Goal: Information Seeking & Learning: Learn about a topic

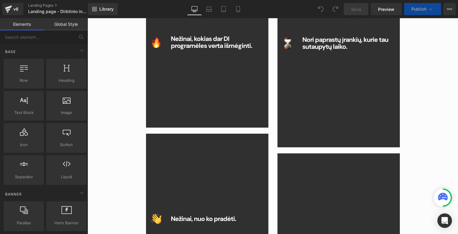
scroll to position [694, 0]
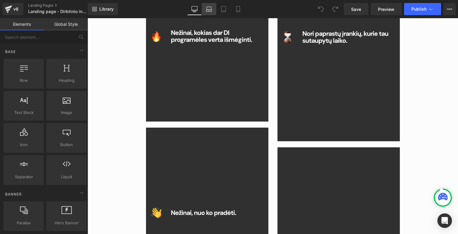
click at [209, 9] on icon at bounding box center [209, 9] width 6 height 6
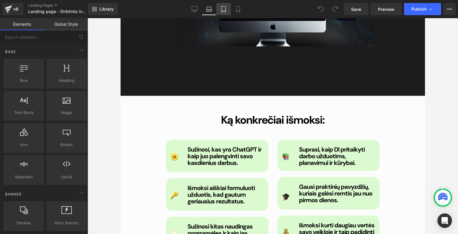
click at [223, 9] on icon at bounding box center [223, 9] width 6 height 6
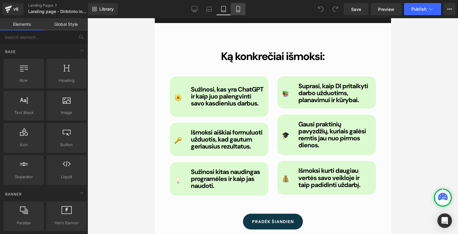
click at [235, 9] on icon at bounding box center [238, 9] width 6 height 6
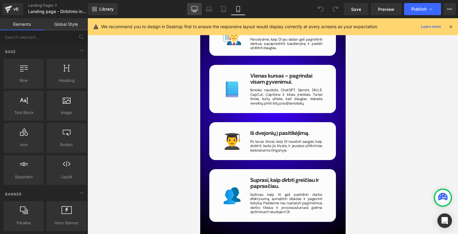
click at [196, 9] on icon at bounding box center [194, 9] width 6 height 6
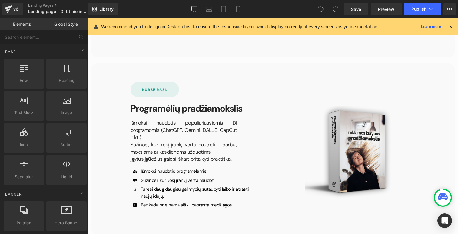
scroll to position [2078, 0]
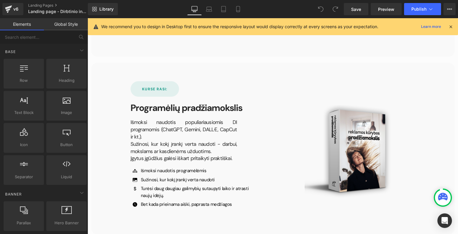
click at [165, 140] on p "Sužinosi, kur kokį įrankį verta naudoti - darbui, mokslams ar kasdienėms užduot…" at bounding box center [183, 147] width 107 height 15
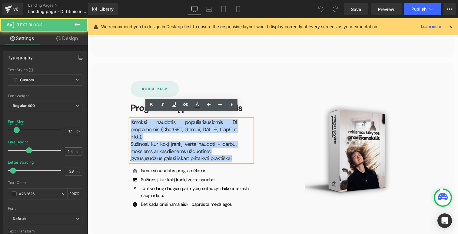
drag, startPoint x: 232, startPoint y: 146, endPoint x: 134, endPoint y: 110, distance: 103.9
click at [134, 110] on div "KURSE RASI: Button Programėlių pradžiamokslis Heading Išmoksi naudotis populiar…" at bounding box center [191, 146] width 131 height 130
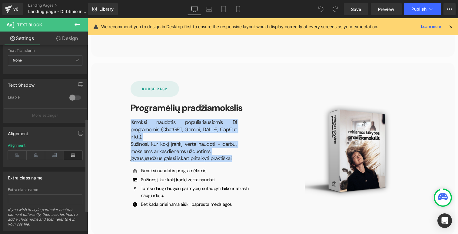
scroll to position [189, 0]
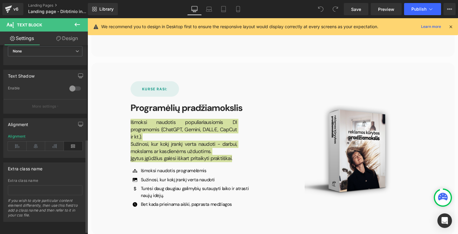
click at [74, 146] on icon at bounding box center [73, 145] width 19 height 9
click at [18, 149] on icon at bounding box center [17, 145] width 19 height 9
click at [70, 147] on icon at bounding box center [73, 145] width 19 height 9
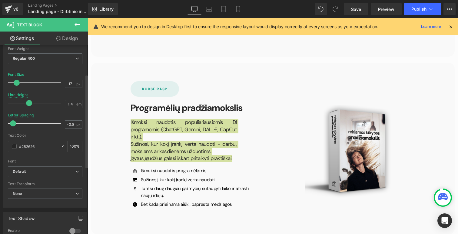
scroll to position [46, 0]
drag, startPoint x: 13, startPoint y: 124, endPoint x: 14, endPoint y: 118, distance: 6.1
click at [14, 118] on div at bounding box center [36, 124] width 50 height 12
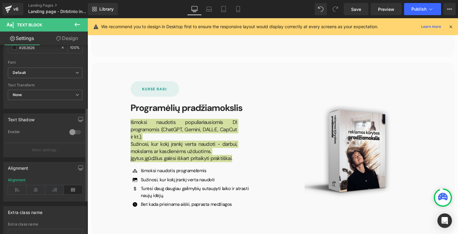
scroll to position [149, 0]
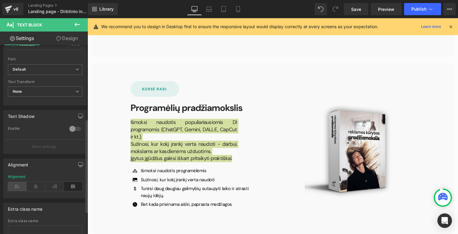
click at [15, 187] on icon at bounding box center [17, 186] width 19 height 9
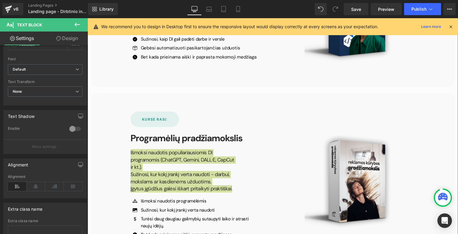
scroll to position [2047, 0]
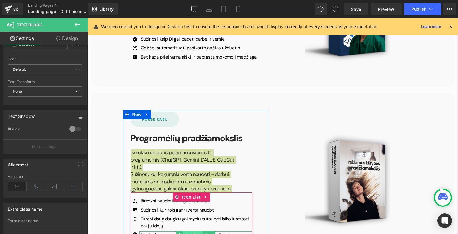
click at [195, 231] on span "Text Block" at bounding box center [192, 234] width 20 height 7
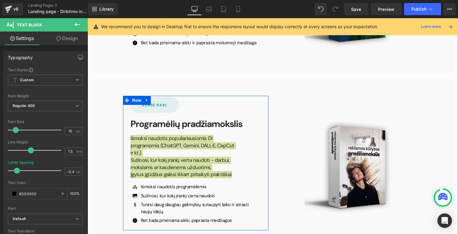
scroll to position [2061, 0]
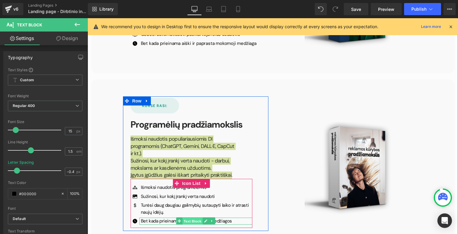
click at [190, 217] on span "Text Block" at bounding box center [192, 220] width 20 height 7
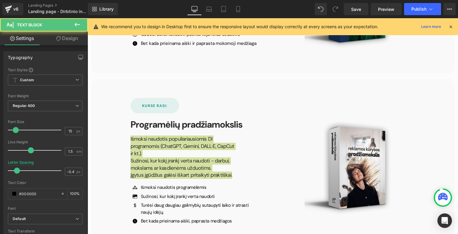
click at [231, 209] on div "Rendering Content" at bounding box center [228, 209] width 37 height 7
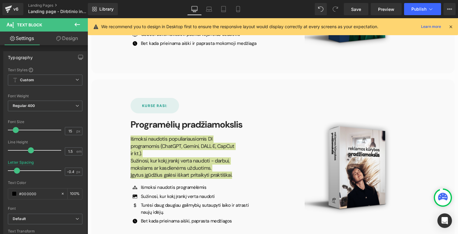
click at [225, 207] on div "Rendering Content" at bounding box center [228, 209] width 37 height 7
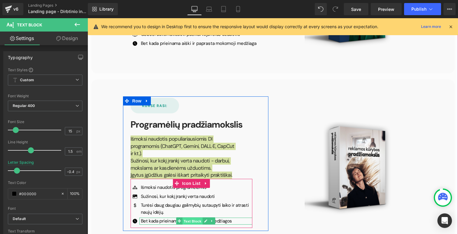
click at [194, 217] on span "Text Block" at bounding box center [192, 220] width 20 height 7
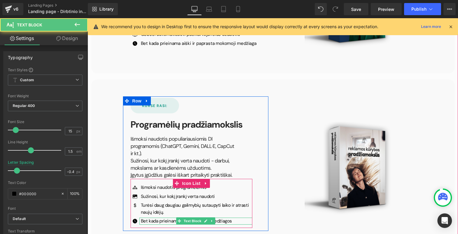
click at [171, 217] on p "Bet kada prieinama aiški, paprasta medžiagos" at bounding box center [196, 220] width 111 height 7
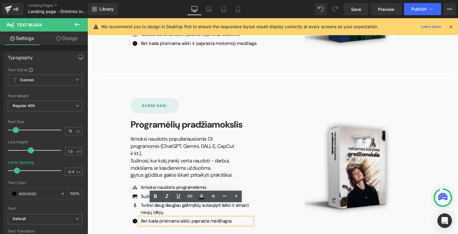
click at [188, 217] on p "Bet kada prieinama aiški, paprasta medžiagos" at bounding box center [196, 220] width 111 height 7
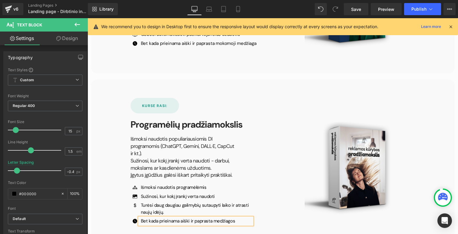
click at [207, 217] on p "Bet kada prieinama aiški ir paprasta medžiagos" at bounding box center [196, 220] width 111 height 7
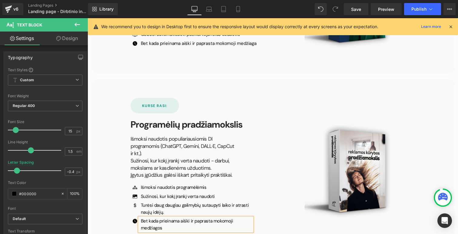
click at [249, 217] on p "Bet kada prieinama aiški ir paprasta mokomoji medžiagos" at bounding box center [196, 224] width 111 height 14
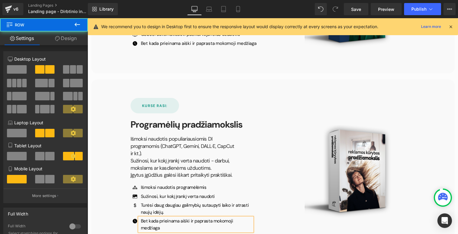
click at [312, 96] on div "Image" at bounding box center [350, 166] width 154 height 141
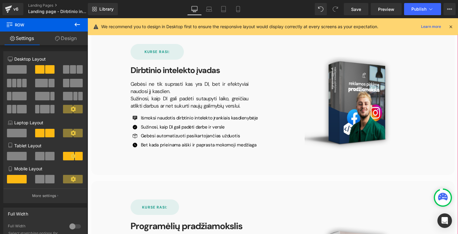
scroll to position [1948, 0]
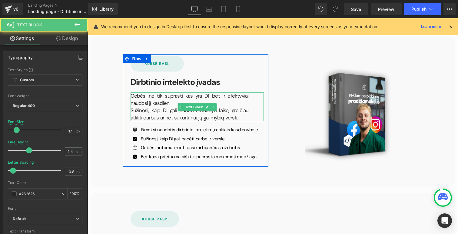
click at [230, 111] on p "Sužinosi, kaip DI gali padėti sutaupyti laiko, greičiau atlikti darbus ar net s…" at bounding box center [189, 114] width 118 height 15
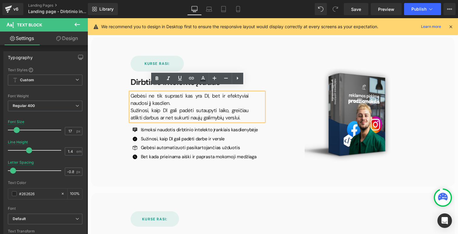
drag, startPoint x: 230, startPoint y: 111, endPoint x: 133, endPoint y: 85, distance: 100.9
click at [133, 92] on div "Gebėsi ne tik suprasti kas yra DI, bet ir efektyviai naudosi jį kasdien. Sužino…" at bounding box center [196, 106] width 133 height 29
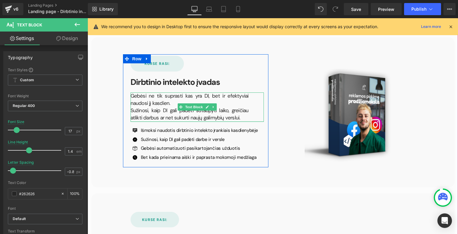
drag, startPoint x: 227, startPoint y: 114, endPoint x: 165, endPoint y: 115, distance: 62.1
click at [165, 115] on div "Gebėsi ne tik suprasti kas yra DI, bet ir efektyviai naudosi jį kasdien. Sužino…" at bounding box center [196, 106] width 133 height 29
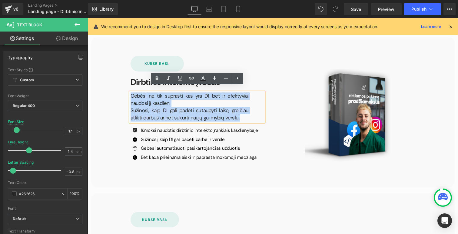
drag, startPoint x: 224, startPoint y: 112, endPoint x: 132, endPoint y: 88, distance: 95.4
click at [132, 92] on div "Gebėsi ne tik suprasti kas yra DI, bet ir efektyviai naudosi jį kasdien. Sužino…" at bounding box center [196, 106] width 133 height 29
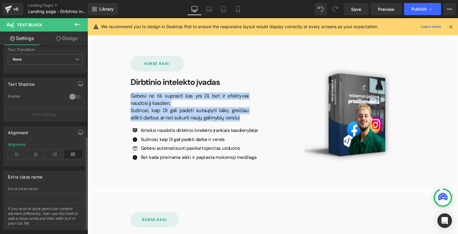
scroll to position [184, 0]
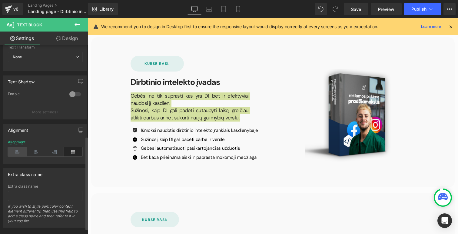
click at [16, 149] on icon at bounding box center [17, 151] width 19 height 9
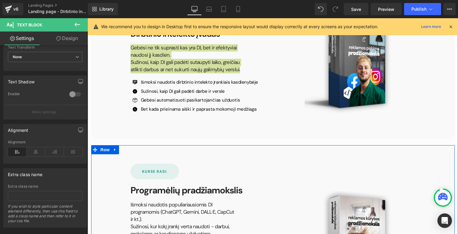
scroll to position [2007, 0]
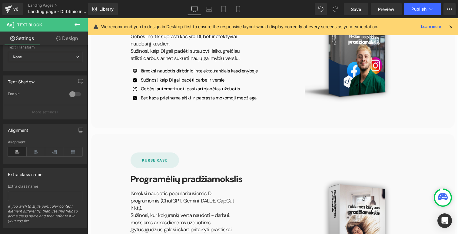
click at [240, 78] on ul "Icon Išmoksi naudotis dirbtinio intelekto įrankiais kasdienybėje Text Block Ico…" at bounding box center [193, 84] width 127 height 36
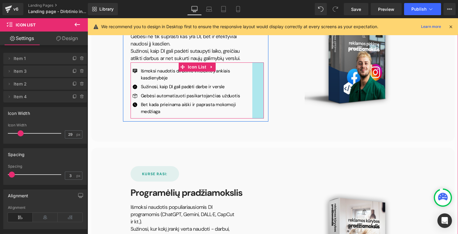
drag, startPoint x: 262, startPoint y: 78, endPoint x: 251, endPoint y: 75, distance: 11.9
click at [251, 75] on div "Icon Išmoksi naudotis dirbtinio intelekto įrankiais kasdienybėje Text Block Ico…" at bounding box center [196, 90] width 133 height 56
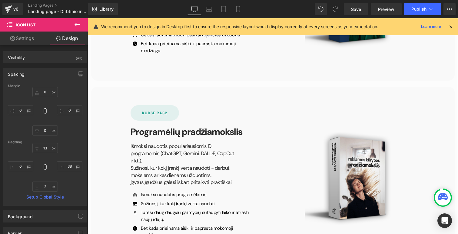
scroll to position [2068, 0]
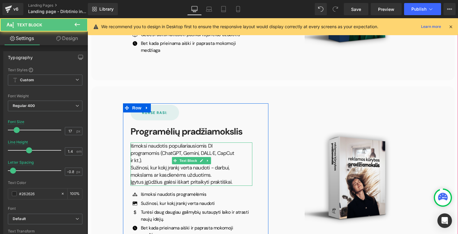
click at [222, 164] on p "Sužinosi, kur kokį įrankį verta naudoti - darbui, mokslams ar kasdienėms užduot…" at bounding box center [183, 171] width 107 height 15
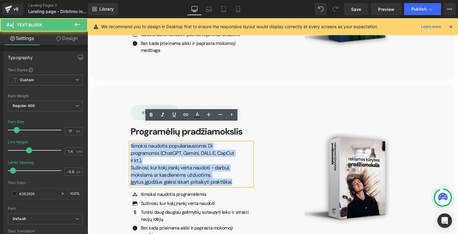
drag, startPoint x: 234, startPoint y: 156, endPoint x: 130, endPoint y: 127, distance: 107.3
click at [131, 142] on div "Išmoksi naudotis populiariausiomis DI programomis (ChatGPT, Gemini, DALL·E, Cap…" at bounding box center [191, 163] width 122 height 43
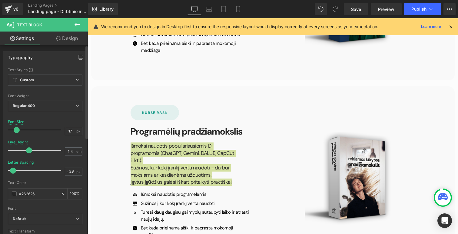
click at [14, 172] on span at bounding box center [13, 170] width 6 height 6
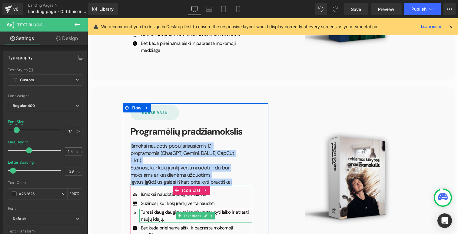
click at [222, 209] on p "Turėsi daug daugiau galimybių sutaupyti laiko ir atrasti naujų idėjų." at bounding box center [196, 216] width 111 height 14
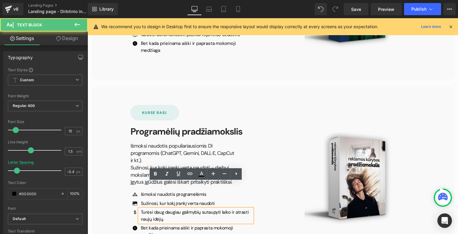
click at [289, 178] on div at bounding box center [349, 178] width 145 height 93
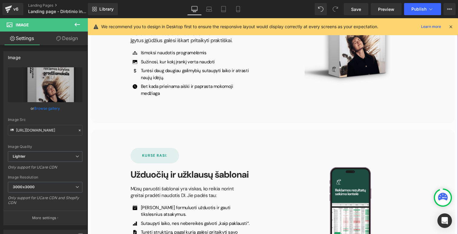
scroll to position [2223, 0]
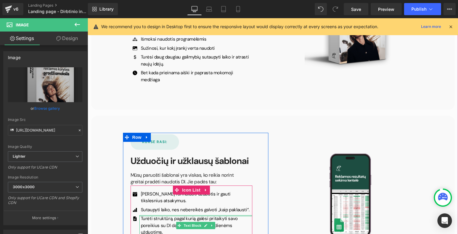
click at [218, 215] on div "Turėti struktūrą, pagal kurią galėsi pritaikyti savo poreikius su DI darbui, kū…" at bounding box center [195, 228] width 113 height 27
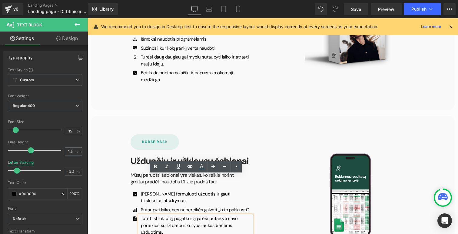
click at [173, 176] on icon at bounding box center [174, 178] width 3 height 4
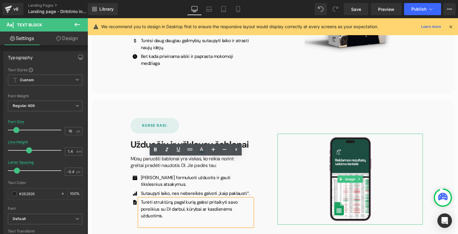
scroll to position [2242, 0]
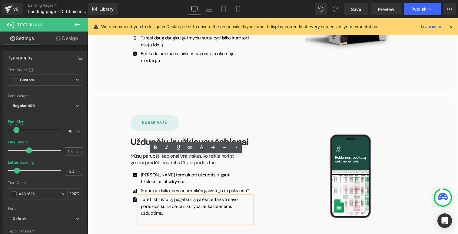
click at [230, 194] on div "KURSE RASI: Button Užduočių ir užklausų šablonai Heading Mūsų paruošti šablonai…" at bounding box center [272, 173] width 363 height 153
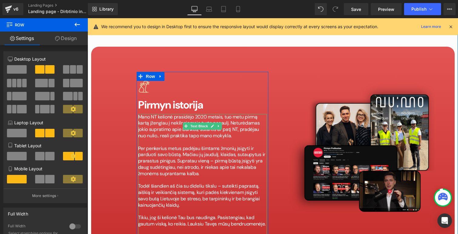
scroll to position [3210, 0]
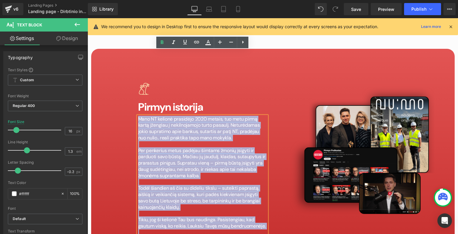
drag, startPoint x: 204, startPoint y: 192, endPoint x: 133, endPoint y: 52, distance: 156.5
click at [133, 74] on div "Image Pirmyn istorija Heading Mano NT kelionė prasidėjo 2020 metais, tuo metu p…" at bounding box center [202, 177] width 141 height 207
copy div "Mano NT kelionė prasidėjo 2020 metais, tuo metu pirmą kartą įžengiau į nekilnoj…"
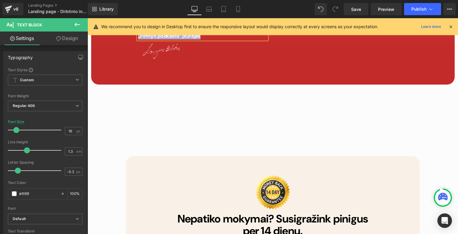
scroll to position [3420, 0]
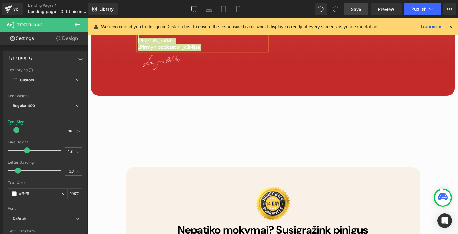
click at [357, 9] on span "Save" at bounding box center [356, 9] width 10 height 6
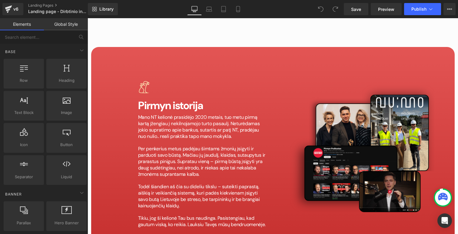
scroll to position [3212, 0]
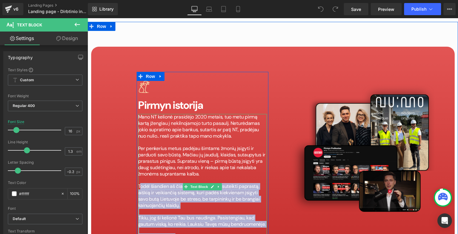
drag, startPoint x: 180, startPoint y: 174, endPoint x: 140, endPoint y: 120, distance: 67.4
click at [140, 120] on div "Mano NT kelionė prasidėjo 2020 metais, tuo metu pirmą kartą įžengiau į nekilnoj…" at bounding box center [202, 186] width 129 height 145
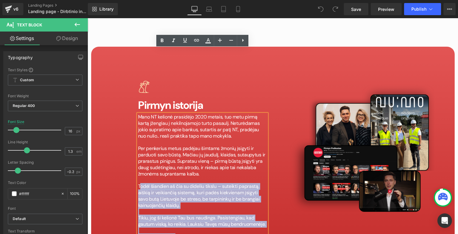
copy div "odėl šiandien aš čia su dideliu tikslu – suteikti paprastą, aiškią ir veikianči…"
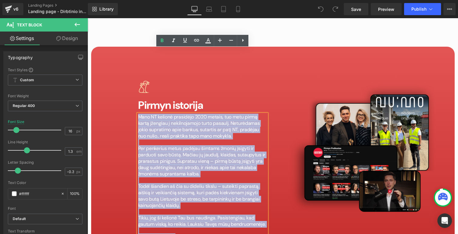
drag, startPoint x: 184, startPoint y: 172, endPoint x: 138, endPoint y: 52, distance: 129.1
click at [138, 114] on div "Mano NT kelionė prasidėjo 2020 metais, tuo metu pirmą kartą įžengiau į nekilnoj…" at bounding box center [202, 186] width 129 height 145
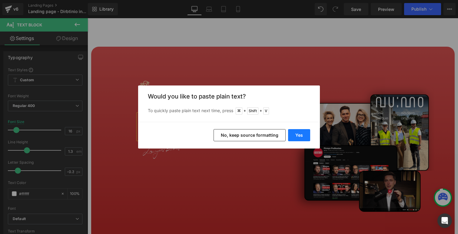
click at [302, 130] on button "Yes" at bounding box center [299, 135] width 22 height 12
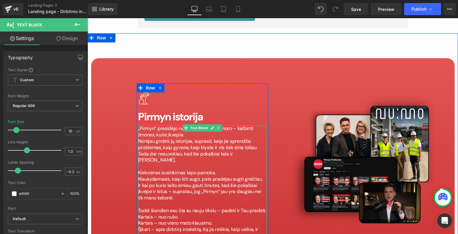
scroll to position [3204, 0]
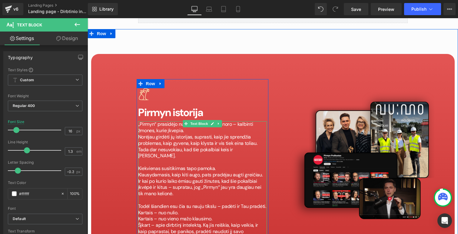
click at [179, 159] on p at bounding box center [202, 162] width 129 height 6
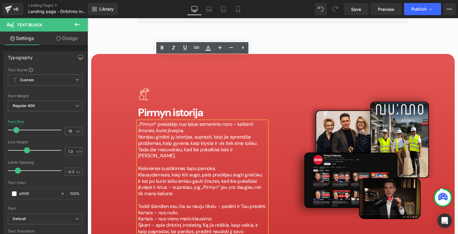
click at [233, 121] on p "„Pirmyn“ prasidėjo nuo labai asmeninio noro – kalbinti žmones, kurie įkvepia." at bounding box center [202, 127] width 129 height 13
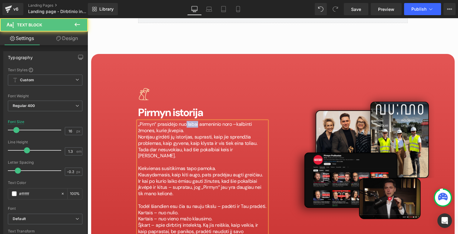
drag, startPoint x: 196, startPoint y: 61, endPoint x: 185, endPoint y: 61, distance: 10.9
click at [185, 121] on p "„Pirmyn“ prasidėjo nuo labai asmeninio noro –kalbinti žmones, kurie įkvepia." at bounding box center [202, 127] width 129 height 13
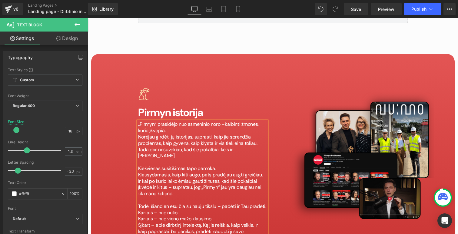
click at [221, 121] on p "„Pirmyn“ prasidėjo nuo asmeninio noro –kalbinti žmones, kurie įkvepia." at bounding box center [202, 127] width 129 height 13
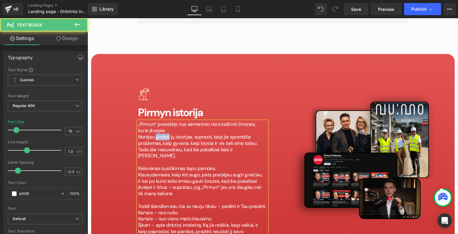
drag, startPoint x: 168, startPoint y: 73, endPoint x: 156, endPoint y: 73, distance: 12.1
click at [156, 134] on p "Norėjau girdėti jų istorijas, suprasti, kaip jie sprendžia problemas, kaip gyve…" at bounding box center [202, 140] width 129 height 13
drag, startPoint x: 218, startPoint y: 97, endPoint x: 140, endPoint y: 91, distance: 78.9
click at [140, 121] on div "„Pirmyn“ prasidėjo nuo asmeninio noro kalbinti žmones, kurie įkvepia. Norėjau i…" at bounding box center [202, 215] width 129 height 189
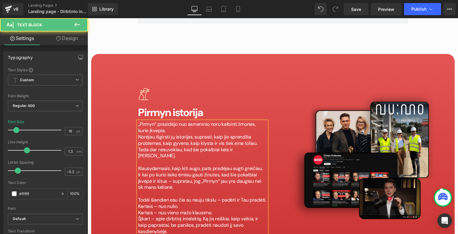
click at [169, 172] on p "Ir kai po kurio laiko ėmiau gauti žinutes, kad šie pokalbiai įkvėpė ir kitus – …" at bounding box center [202, 181] width 129 height 19
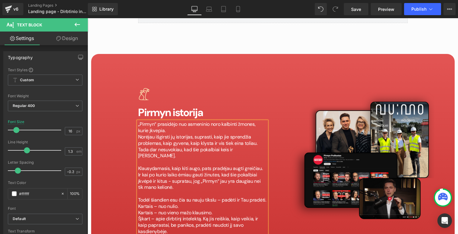
click at [218, 197] on p "Todėl šiandien esu čia su nauju tikslu – padėti ir Tau pradėti." at bounding box center [202, 200] width 129 height 6
drag, startPoint x: 216, startPoint y: 141, endPoint x: 139, endPoint y: 137, distance: 77.0
click at [139, 137] on div "„Pirmyn“ prasidėjo nuo asmeninio noro kalbinti žmones, kurie įkvepia. Norėjau i…" at bounding box center [202, 212] width 129 height 183
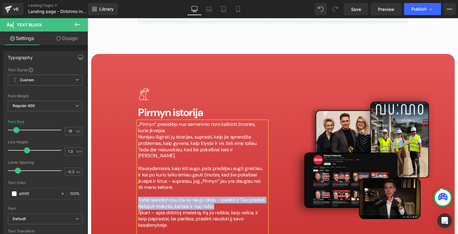
drag, startPoint x: 220, startPoint y: 136, endPoint x: 138, endPoint y: 128, distance: 82.1
click at [138, 128] on div "„Pirmyn“ prasidėjo nuo asmeninio noro kalbinti žmones, kurie įkvepia. Norėjau i…" at bounding box center [202, 209] width 129 height 176
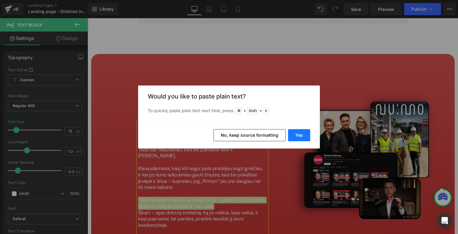
click at [306, 132] on button "Yes" at bounding box center [299, 135] width 22 height 12
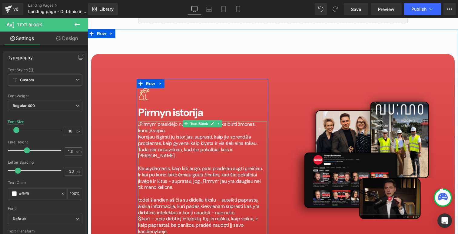
click at [140, 197] on p "todėl šiandien aš čia su dideliu tikslu – suteikti paprastą, aiškią informacija…" at bounding box center [202, 206] width 129 height 19
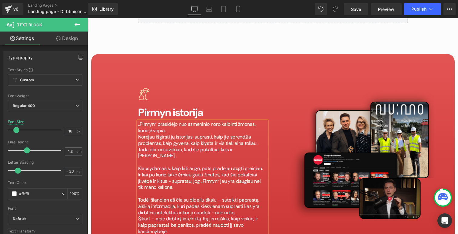
click at [218, 197] on p "Todėl šiandien aš čia su dideliu tikslu – suteikti paprastą, aiškią informacija…" at bounding box center [202, 206] width 129 height 19
click at [160, 197] on p "Todėl šiandien aš čia su dideliu tikslu - suteikti paprastą, aiškią informacija…" at bounding box center [202, 206] width 129 height 19
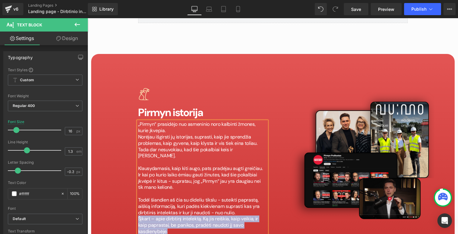
drag, startPoint x: 260, startPoint y: 154, endPoint x: 138, endPoint y: 146, distance: 122.0
click at [138, 216] on p "Šįkart – apie dirbtinį intelektą. Ką jis reiškia, kaip veikia, ir kaip paprasta…" at bounding box center [202, 225] width 129 height 19
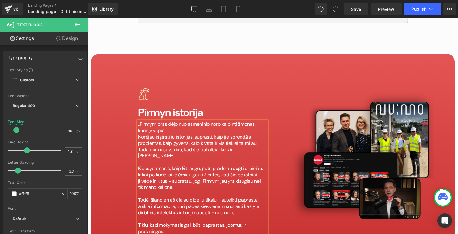
click at [172, 197] on p "Todėl šiandien aš čia su dideliu tikslu - suteikti paprastą, aiškią informaciją…" at bounding box center [202, 206] width 129 height 19
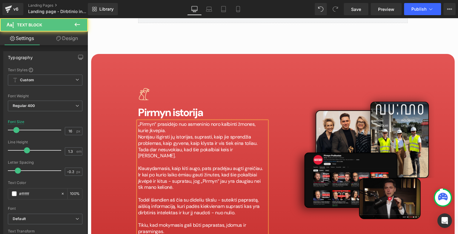
click at [176, 222] on p "Tikiu, kad mokymasis gali būti paprastas, įdomus ir prasmingas." at bounding box center [202, 228] width 129 height 13
drag, startPoint x: 173, startPoint y: 187, endPoint x: 137, endPoint y: 186, distance: 36.1
click at [138, 186] on div "„Pirmyn“ prasidėjo nuo asmeninio noro kalbinti žmones, kurie įkvepia. Norėjau i…" at bounding box center [202, 199] width 129 height 157
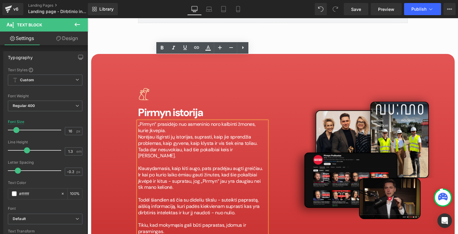
drag, startPoint x: 166, startPoint y: 184, endPoint x: 139, endPoint y: 184, distance: 27.2
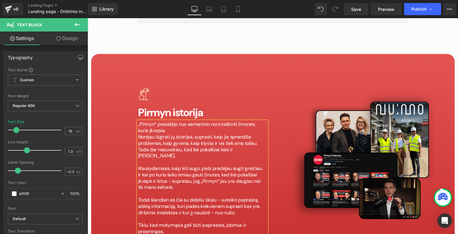
click at [313, 173] on div "Image Pirmyn istorija Heading „Pirmyn“ prasidėjo nuo asmeninio noro kalbinti žm…" at bounding box center [273, 184] width 282 height 214
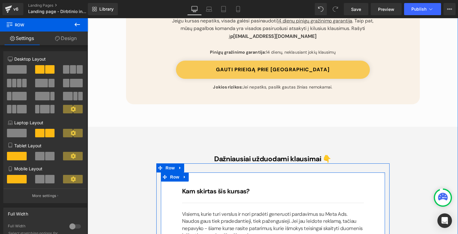
scroll to position [3661, 0]
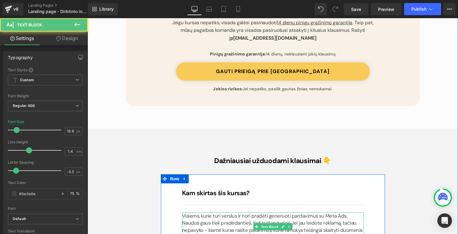
click at [235, 212] on p "Visiems, kurie turi verslus ir nori pradėti generuoti pardavimus su Meta Ads. N…" at bounding box center [273, 226] width 182 height 28
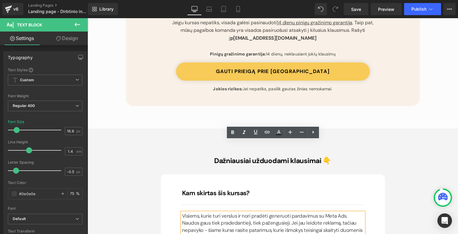
drag, startPoint x: 230, startPoint y: 166, endPoint x: 175, endPoint y: 110, distance: 78.6
click at [175, 174] on div "Kam skirtas šis kursas? Heading Separator Visiems, kurie turi verslus ir nori p…" at bounding box center [273, 215] width 224 height 82
copy p "Visiems, kurie turi verslus ir nori pradėti generuoti pardavimus su Meta Ads. N…"
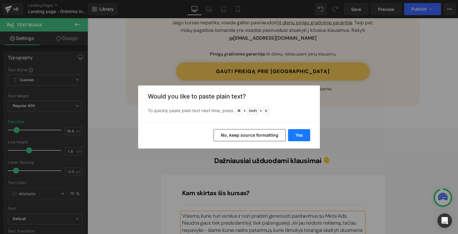
click at [303, 137] on button "Yes" at bounding box center [299, 135] width 22 height 12
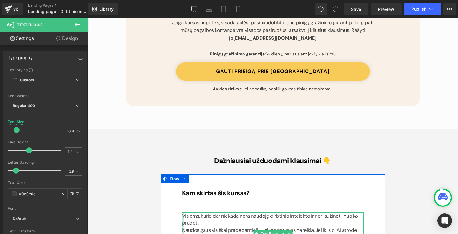
click at [183, 212] on div at bounding box center [183, 233] width 2 height 43
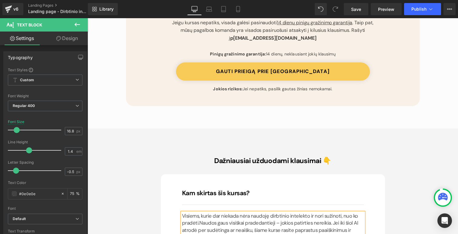
click at [236, 212] on p "Visiems, kurie dar niekada nėra naudoję dirbtinio intelekto ir nori sužinoti, n…" at bounding box center [273, 230] width 182 height 36
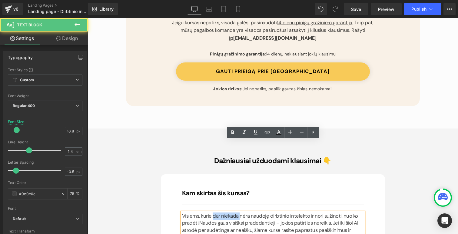
drag, startPoint x: 239, startPoint y: 144, endPoint x: 213, endPoint y: 144, distance: 25.7
click at [213, 212] on p "Visiems, kurie dar niekada nėra naudoję dirbtinio intelekto ir nori sužinoti, n…" at bounding box center [273, 230] width 182 height 36
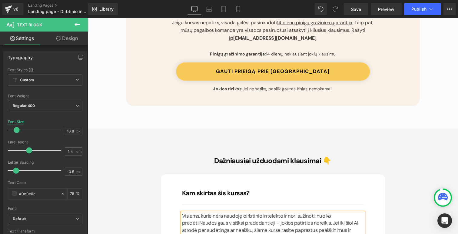
click at [241, 219] on span "Naudos gaus visiškai pradedantieji – jokios patirties nereikia. Jei iki šiol AI…" at bounding box center [270, 233] width 176 height 28
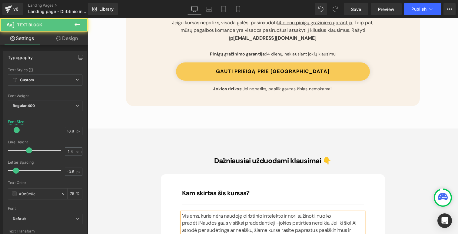
click at [238, 219] on span "Naudos gaus visiškai pradedantieji -" at bounding box center [239, 222] width 80 height 7
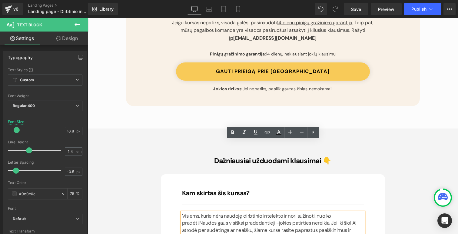
click at [317, 219] on span "jokios patirties nereikia. Jei iki šiol AI atrodė per sudėtinga ar neaišku, šia…" at bounding box center [269, 233] width 174 height 28
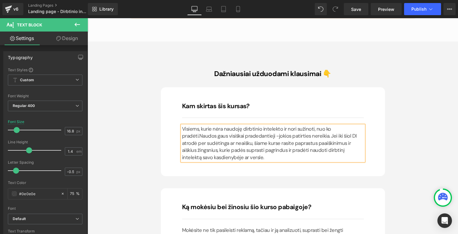
scroll to position [3748, 0]
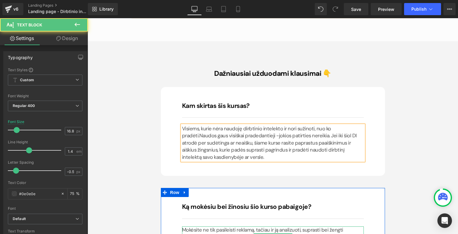
click at [213, 226] on p "Mokėsite ne tik pasileisti reklamą, tačiau ir ją analizuoti, suprasti bei žengt…" at bounding box center [273, 236] width 182 height 21
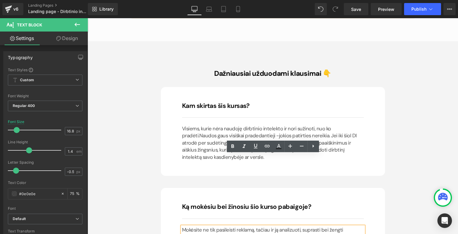
drag, startPoint x: 210, startPoint y: 172, endPoint x: 182, endPoint y: 160, distance: 30.4
click at [182, 226] on p "Mokėsite ne tik pasileisti reklamą, tačiau ir ją analizuoti, suprasti bei žengt…" at bounding box center [273, 236] width 182 height 21
copy p "Mokėsite ne tik pasileisti reklamą, tačiau ir ją analizuoti, suprasti bei žengt…"
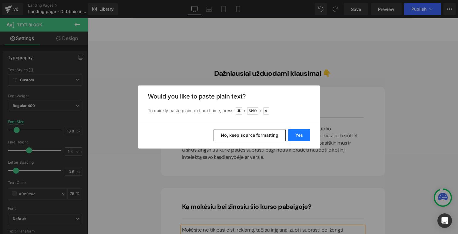
click at [294, 133] on button "Yes" at bounding box center [299, 135] width 22 height 12
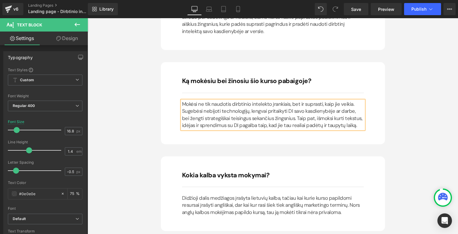
scroll to position [3889, 0]
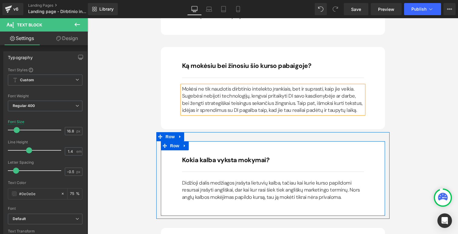
click at [255, 179] on p "Didžioji dalis medžiagos įrašyta lietuvių kalba, tačiau kai kurie kurso papildo…" at bounding box center [273, 189] width 182 height 21
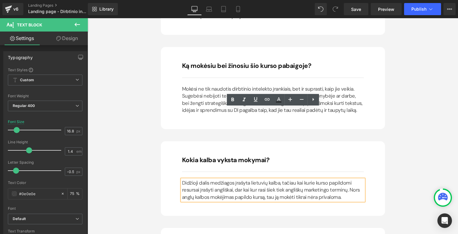
click at [333, 179] on p "Didžioji dalis medžiagos įrašyta lietuvių kalba, tačiau kai kurie kurso papildo…" at bounding box center [273, 189] width 182 height 21
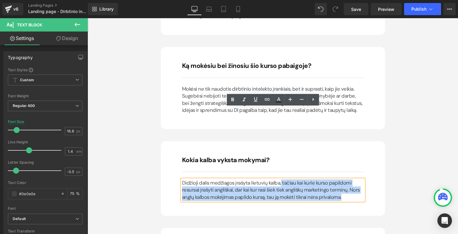
drag, startPoint x: 333, startPoint y: 125, endPoint x: 278, endPoint y: 108, distance: 57.6
click at [278, 179] on p "Didžioji dalis medžiagos įrašyta lietuvių kalba, tačiau kai kurie kurso papildo…" at bounding box center [273, 189] width 182 height 21
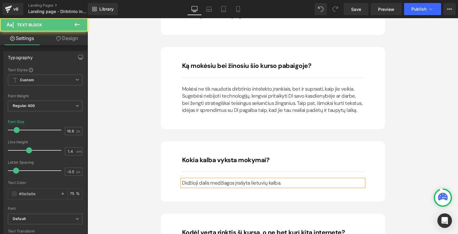
click at [250, 179] on p "Didžioji dalis medžiagos įrašyta lietuvių kalba." at bounding box center [273, 182] width 182 height 7
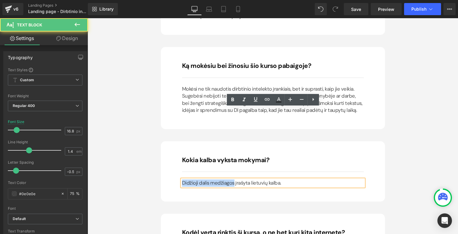
drag, startPoint x: 232, startPoint y: 112, endPoint x: 179, endPoint y: 112, distance: 53.6
click at [179, 156] on div "Kokia kalba vyksta mokymai? Heading Separator Didžioji dalis medžiagos įrašyta …" at bounding box center [272, 171] width 191 height 30
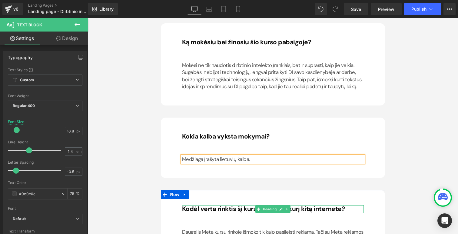
scroll to position [3916, 0]
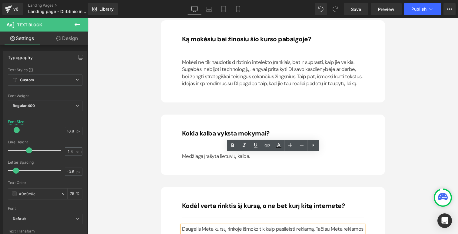
drag, startPoint x: 314, startPoint y: 178, endPoint x: 176, endPoint y: 157, distance: 140.2
click at [176, 187] on div "Kodėl verta rinktis šį kursą, o ne bet kurį kitą internete? Heading Separator D…" at bounding box center [273, 228] width 224 height 82
copy p "Daugelis Meta kursų rinkoje išmoko tik kaip pasileisti reklamą. Tačiau Meta rek…"
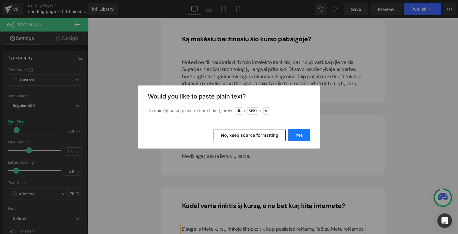
click at [297, 136] on button "Yes" at bounding box center [299, 135] width 22 height 12
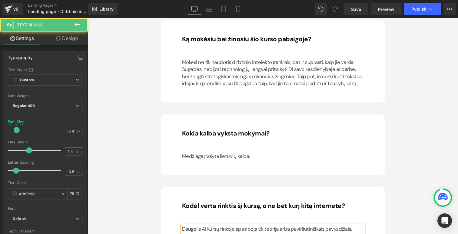
click at [204, 225] on p "Daugelis AI kursų rinkoje apsiriboja tik teorija arba paviršutiniškais pavyzdži…" at bounding box center [273, 235] width 182 height 21
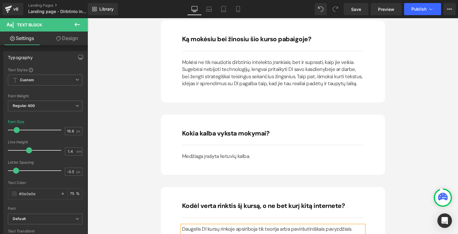
drag, startPoint x: 247, startPoint y: 195, endPoint x: 183, endPoint y: 180, distance: 65.6
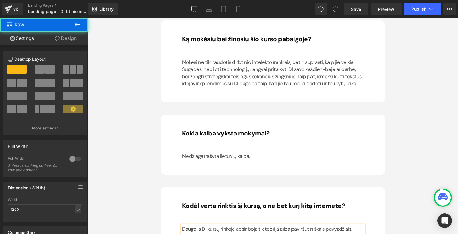
click at [413, 156] on div "Dažniausiai užduodami klausimai 👇 Heading Kam skirtas šis kursas? Heading Separ…" at bounding box center [272, 217] width 363 height 669
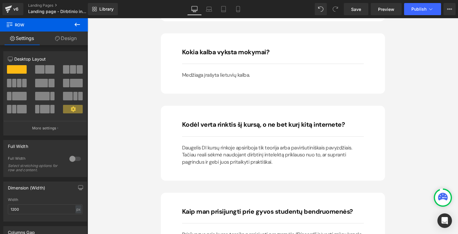
scroll to position [3999, 0]
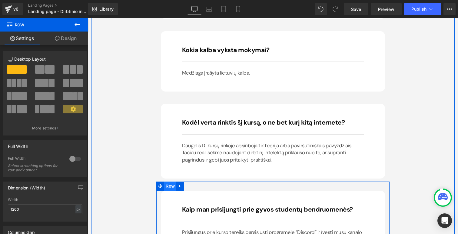
click at [171, 181] on span "Row" at bounding box center [170, 185] width 12 height 9
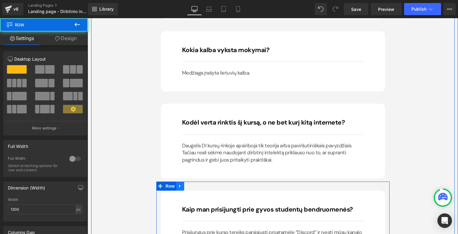
click at [181, 184] on icon at bounding box center [180, 186] width 4 height 5
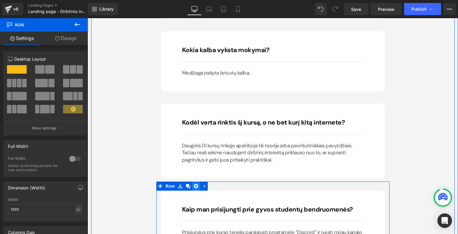
click at [196, 184] on icon at bounding box center [196, 186] width 4 height 4
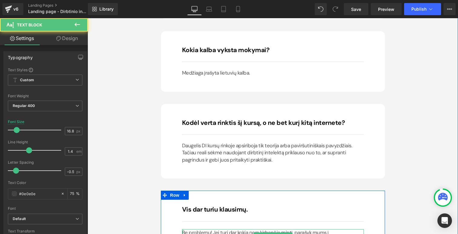
drag, startPoint x: 224, startPoint y: 168, endPoint x: 182, endPoint y: 167, distance: 42.1
click at [182, 229] on div "Be problemų! Jei turi dar kokią nors kirbančią mintį, parašyk mums į pagalba@ka…" at bounding box center [273, 236] width 182 height 14
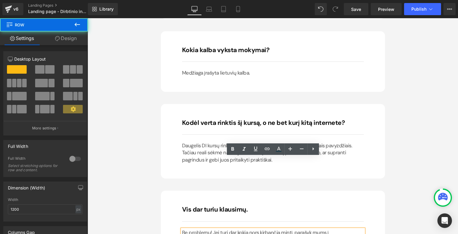
click at [211, 190] on div "Vis dar turiu klausimų. Heading Separator Be problemų! Jei turi dar kokią nors …" at bounding box center [273, 224] width 224 height 68
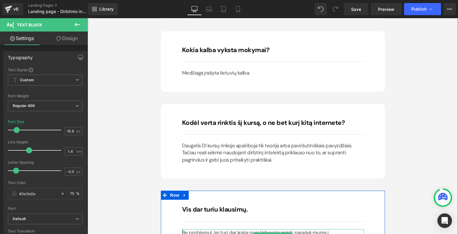
drag, startPoint x: 235, startPoint y: 168, endPoint x: 183, endPoint y: 165, distance: 51.8
click at [183, 229] on div "Be problemų! Jei turi dar kokią nors kirbančią mintį, parašyk mums į pagalba@ka…" at bounding box center [273, 236] width 182 height 14
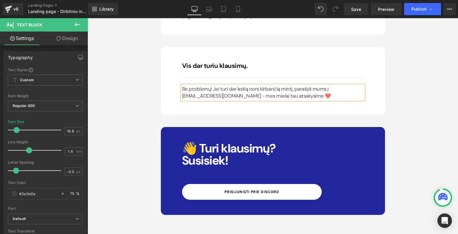
scroll to position [4143, 0]
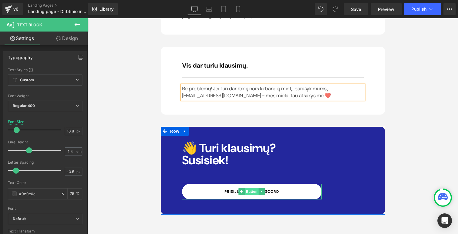
click at [249, 188] on span "Button" at bounding box center [252, 191] width 14 height 7
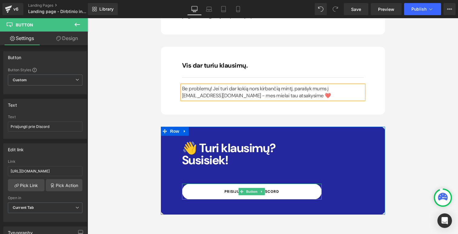
click at [317, 183] on link "Prisijungti prie Discord" at bounding box center [252, 191] width 140 height 16
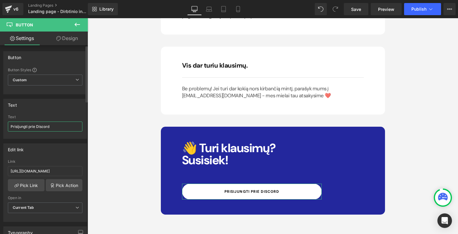
drag, startPoint x: 60, startPoint y: 125, endPoint x: 10, endPoint y: 114, distance: 51.1
click at [9, 115] on div "Text Prisijungti prie Discord" at bounding box center [45, 127] width 74 height 24
type input "P"
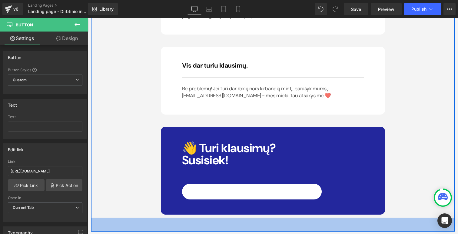
click at [299, 217] on div "46px" at bounding box center [272, 224] width 363 height 14
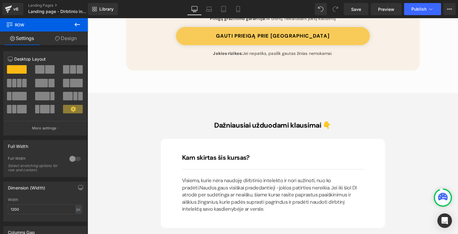
scroll to position [3358, 0]
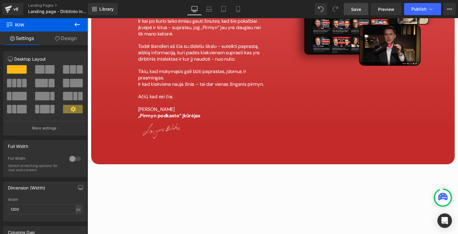
click at [359, 9] on span "Save" at bounding box center [356, 9] width 10 height 6
click at [390, 12] on span "Preview" at bounding box center [386, 9] width 16 height 6
